Goal: Transaction & Acquisition: Purchase product/service

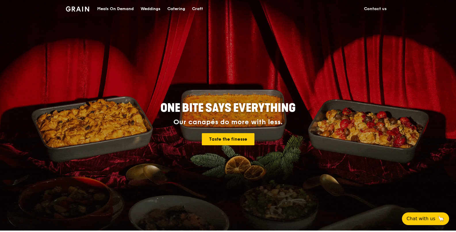
click at [177, 9] on div "Catering" at bounding box center [176, 8] width 18 height 17
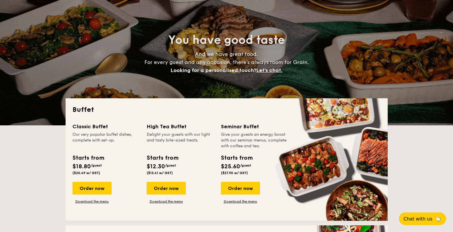
scroll to position [36, 0]
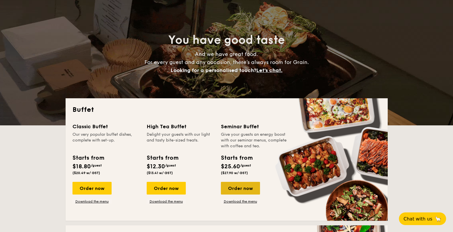
click at [239, 186] on div "Order now" at bounding box center [240, 188] width 39 height 13
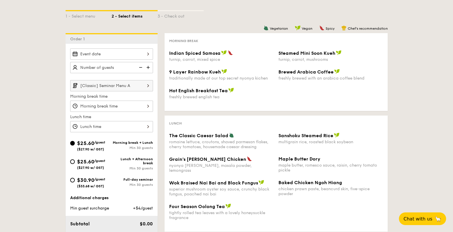
scroll to position [108, 0]
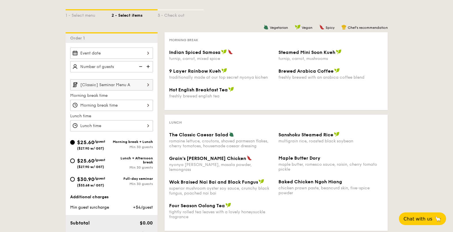
click at [139, 86] on input "[Classic] Seminar Menu A" at bounding box center [111, 84] width 83 height 11
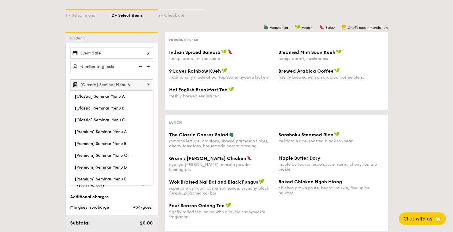
click at [139, 86] on input "[Classic] Seminar Menu A" at bounding box center [111, 84] width 83 height 11
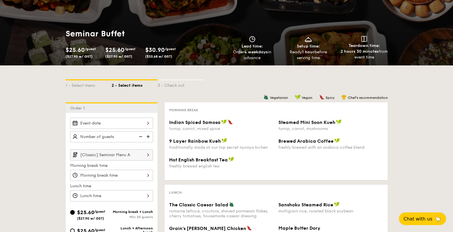
scroll to position [36, 0]
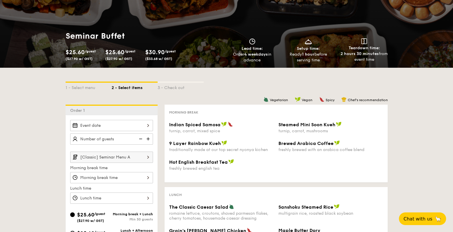
click at [78, 58] on span "($27.90 w/ GST)" at bounding box center [79, 59] width 27 height 4
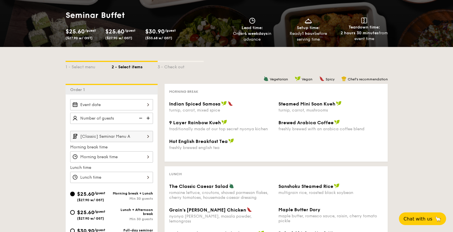
scroll to position [72, 0]
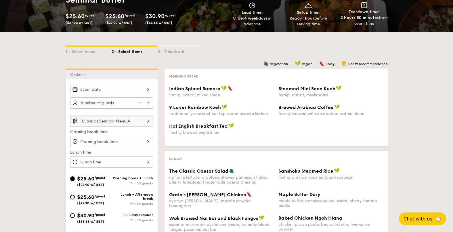
click at [110, 121] on input "[Classic] Seminar Menu A" at bounding box center [111, 120] width 83 height 11
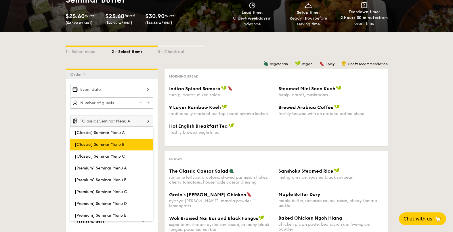
click at [113, 142] on span "[Classic] Seminar Menu B" at bounding box center [99, 144] width 49 height 5
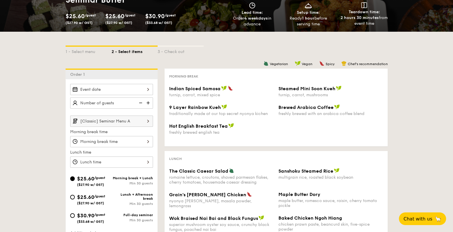
click at [128, 118] on input "[Classic] Seminar Menu A" at bounding box center [111, 120] width 83 height 11
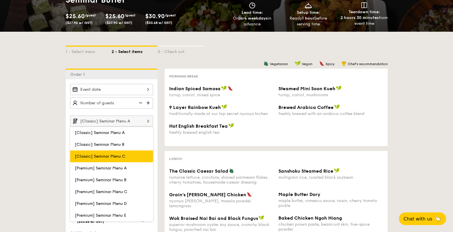
click at [119, 154] on span "[Classic] Seminar Menu C" at bounding box center [100, 156] width 51 height 5
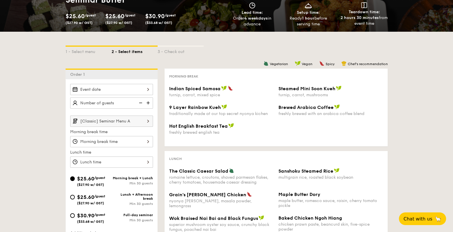
click at [133, 121] on input "[Classic] Seminar Menu A" at bounding box center [111, 120] width 83 height 11
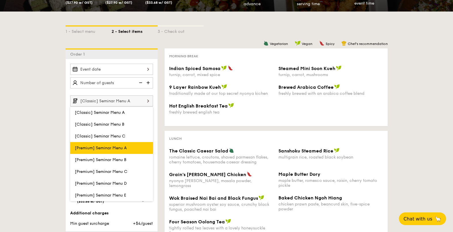
scroll to position [108, 0]
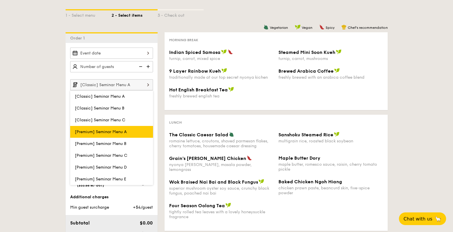
click at [109, 132] on span "[Premium] Seminar Menu A" at bounding box center [101, 131] width 52 height 5
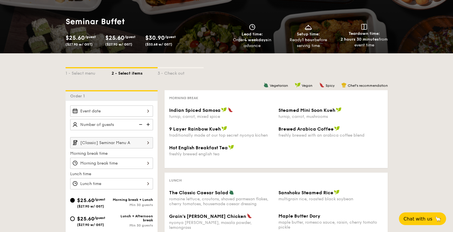
scroll to position [36, 0]
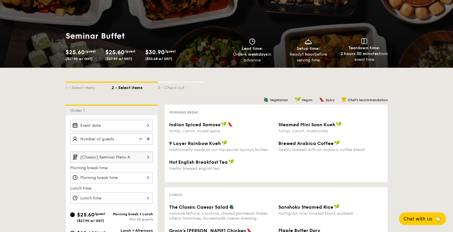
click at [129, 157] on input "[Classic] Seminar Menu A" at bounding box center [111, 156] width 83 height 11
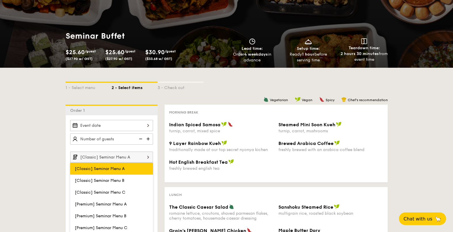
click at [110, 166] on span "[Classic] Seminar Menu A" at bounding box center [100, 168] width 50 height 5
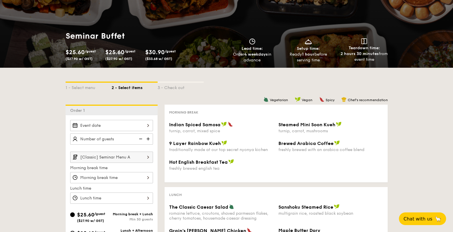
click at [42, 147] on div "1 - Select menu 2 - Select items 3 - Check out Order 1 [Classic] Seminar Menu A…" at bounding box center [226, 226] width 453 height 317
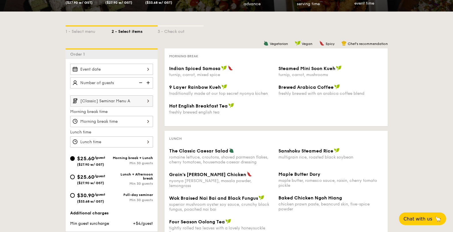
scroll to position [108, 0]
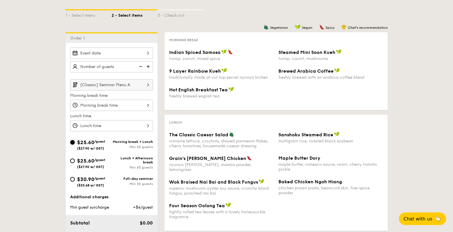
click at [144, 183] on div "Min 30 guests" at bounding box center [132, 184] width 41 height 4
click at [75, 181] on input "$30.90 /guest ($33.68 w/ GST) Full-day seminar Min 30 guests" at bounding box center [72, 179] width 5 height 5
radio input "true"
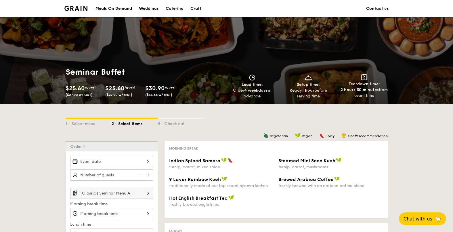
scroll to position [191, 0]
